Goal: Information Seeking & Learning: Check status

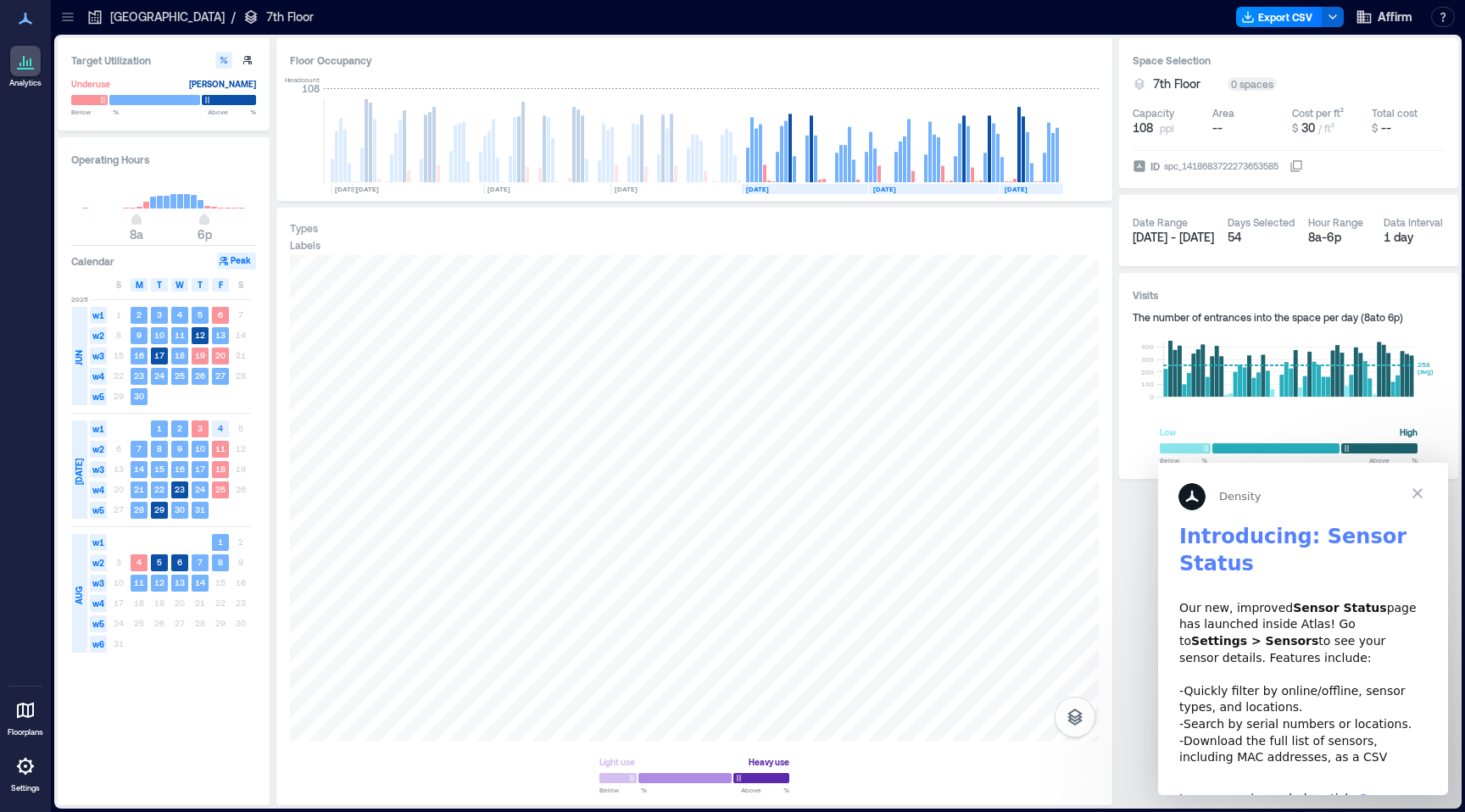
click at [1416, 487] on span "Close" at bounding box center [1417, 493] width 61 height 61
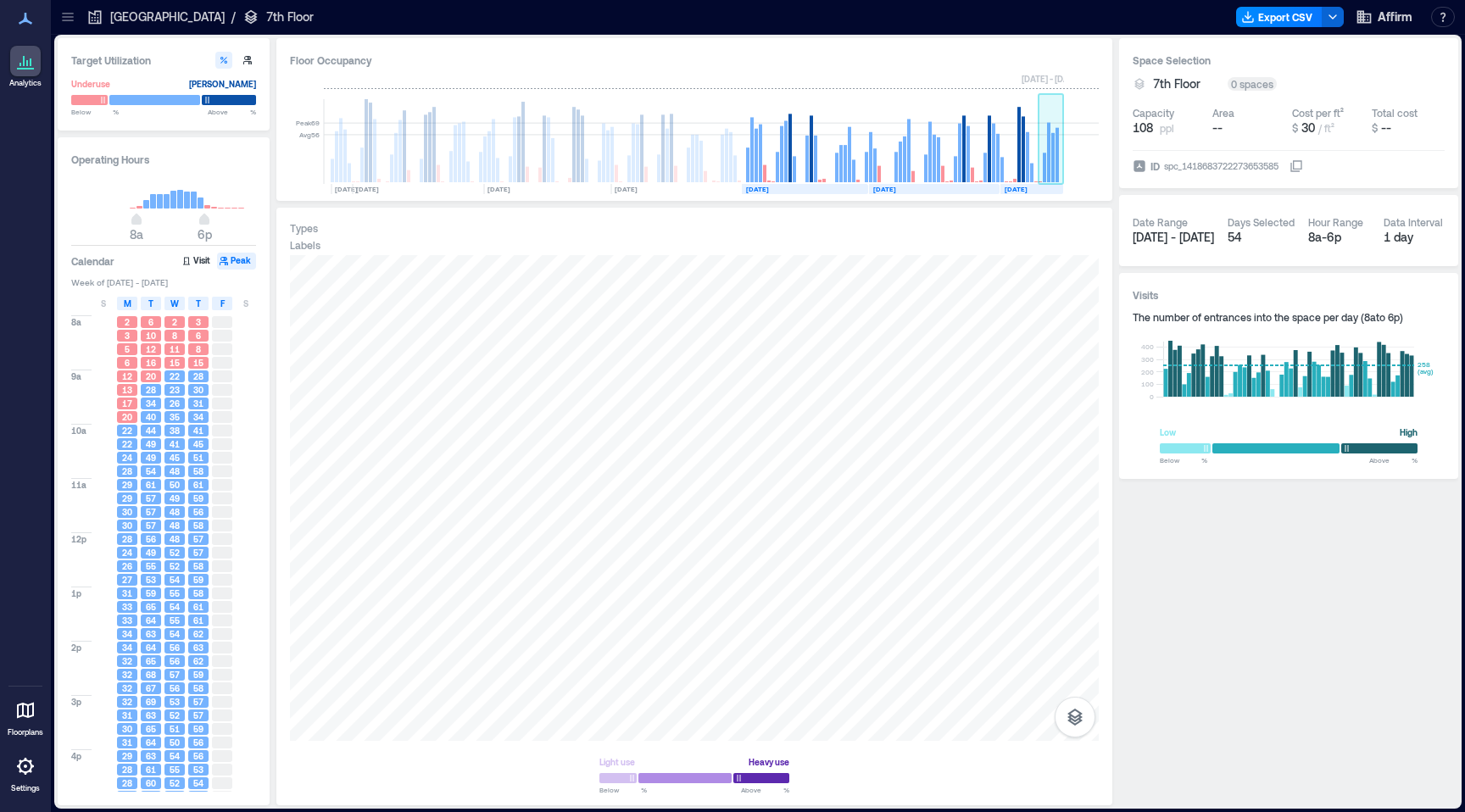
click at [1058, 159] on rect at bounding box center [1057, 155] width 3 height 55
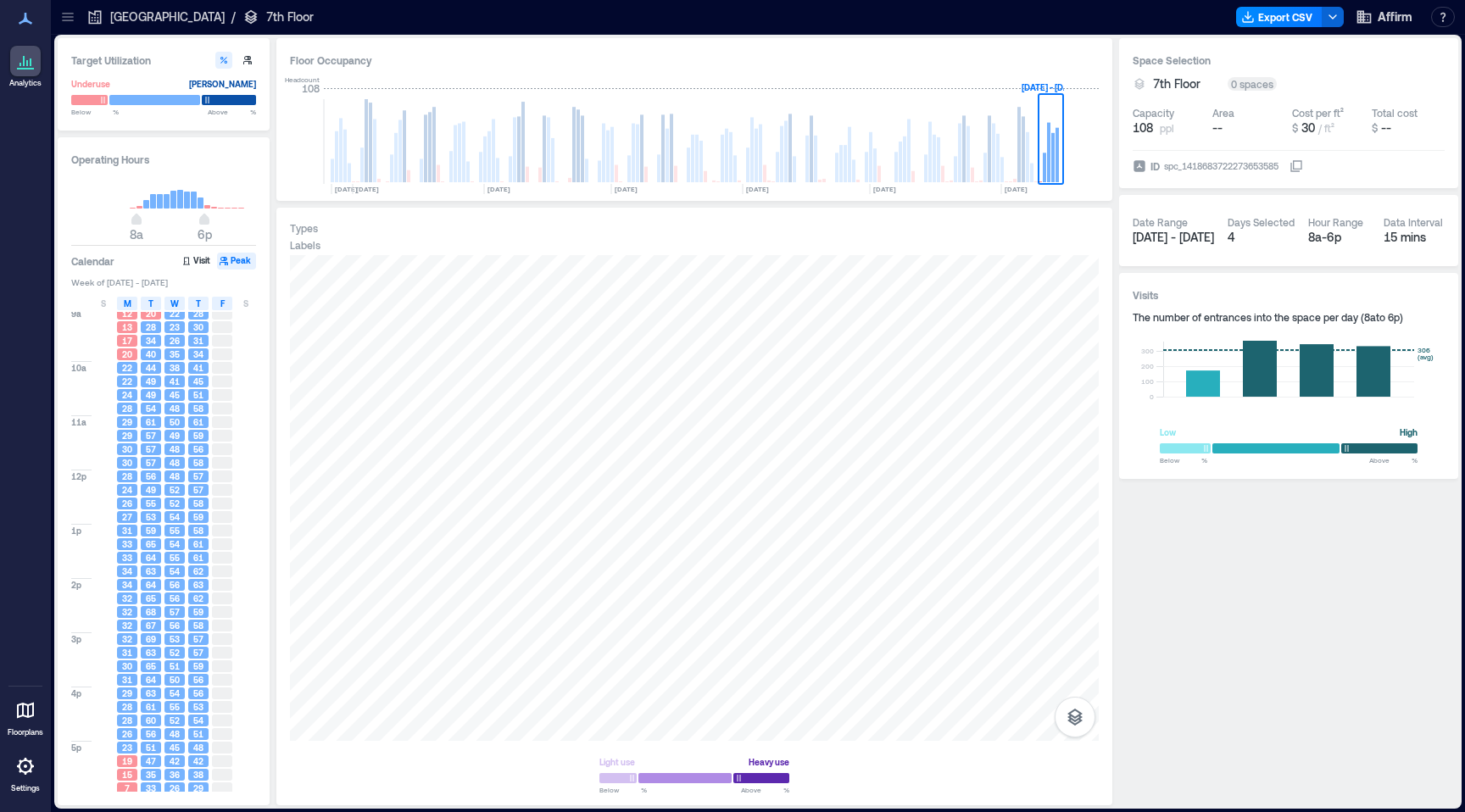
scroll to position [66, 0]
